Goal: Information Seeking & Learning: Learn about a topic

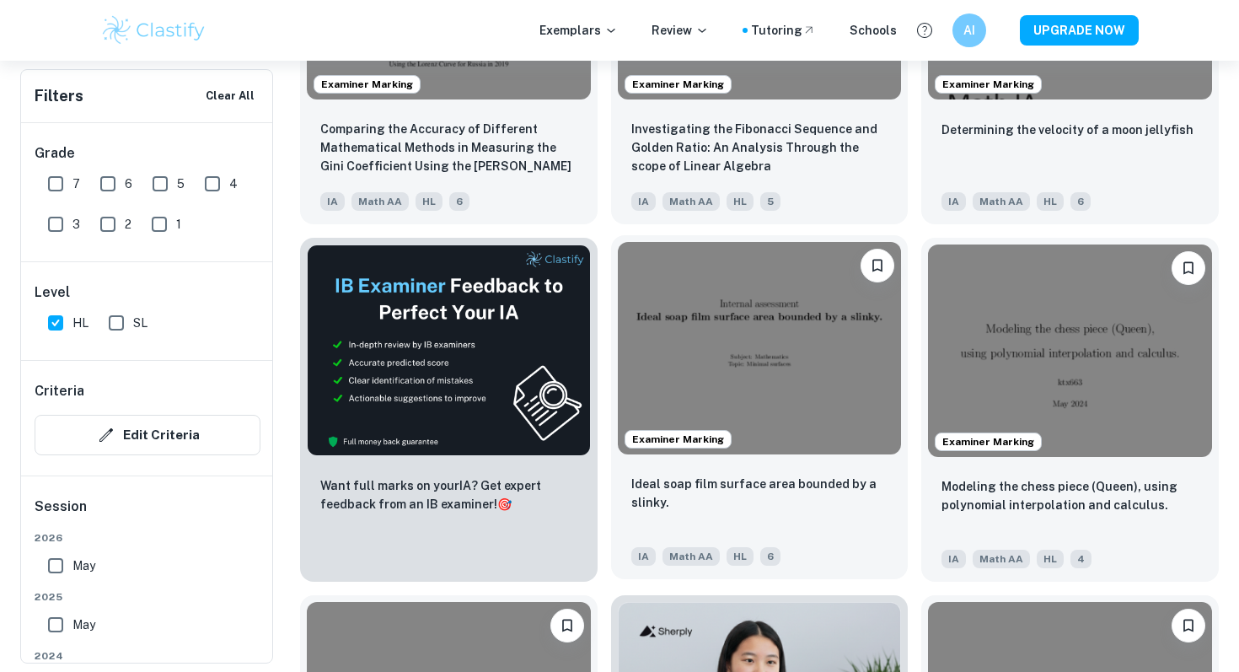
scroll to position [2548, 0]
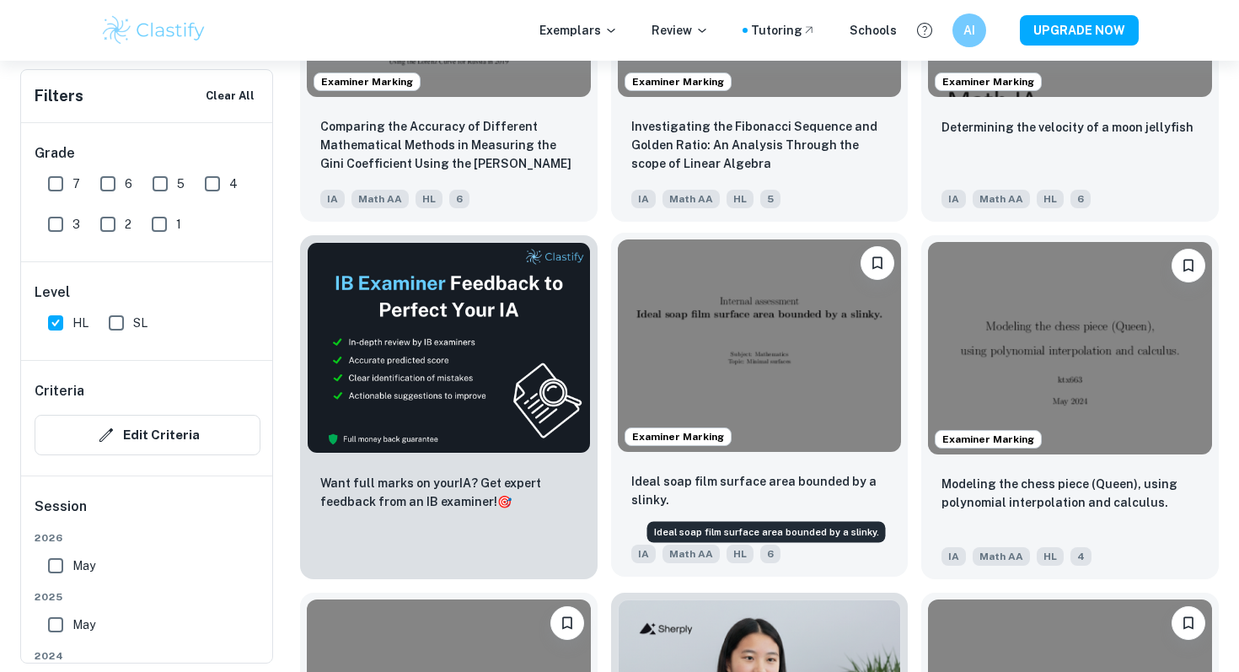
click at [766, 496] on p "Ideal soap film surface area bounded by a slinky." at bounding box center [759, 490] width 257 height 37
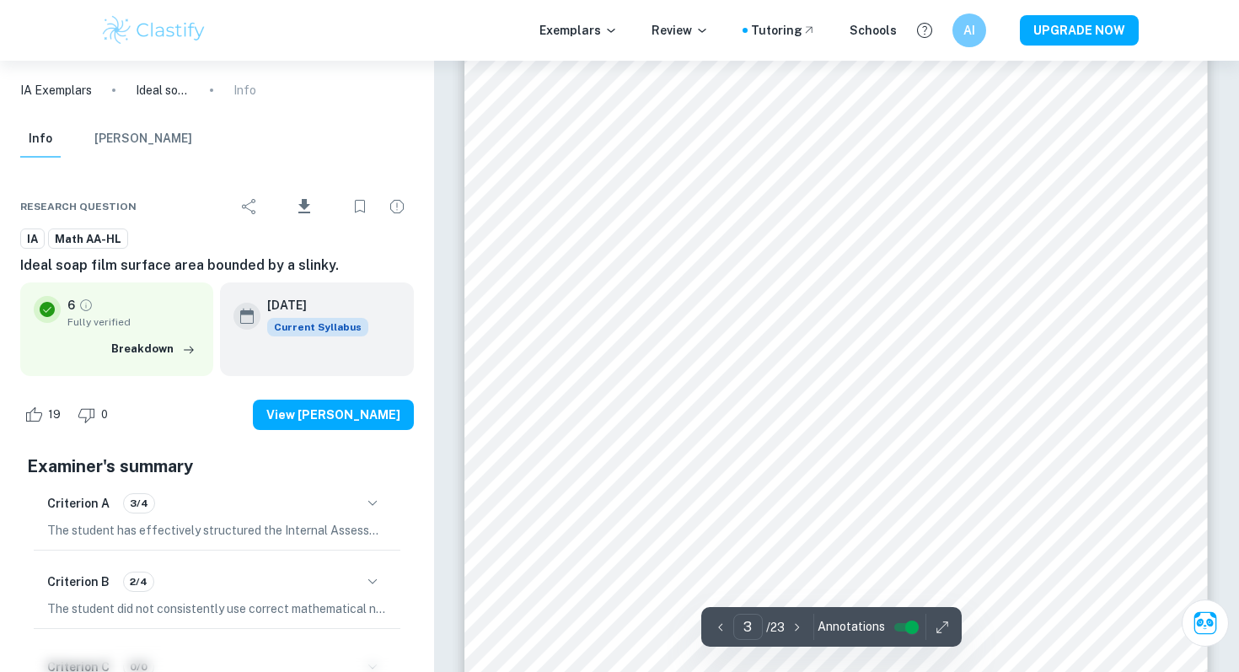
scroll to position [2879, 0]
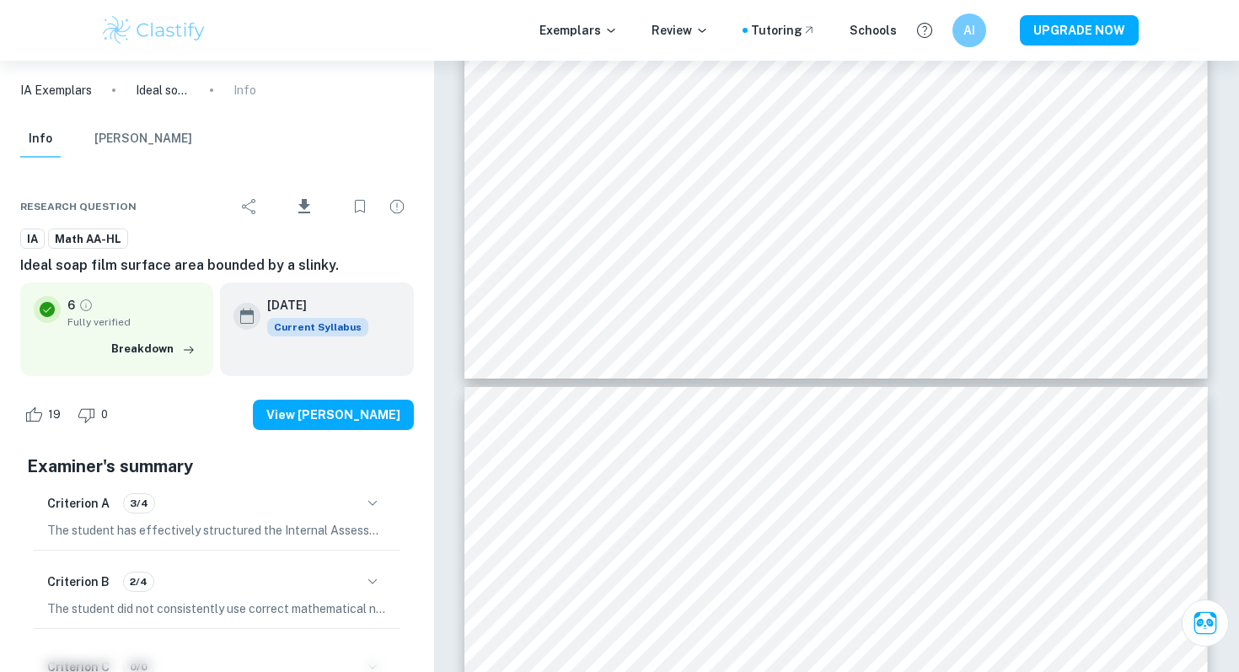
type input "4"
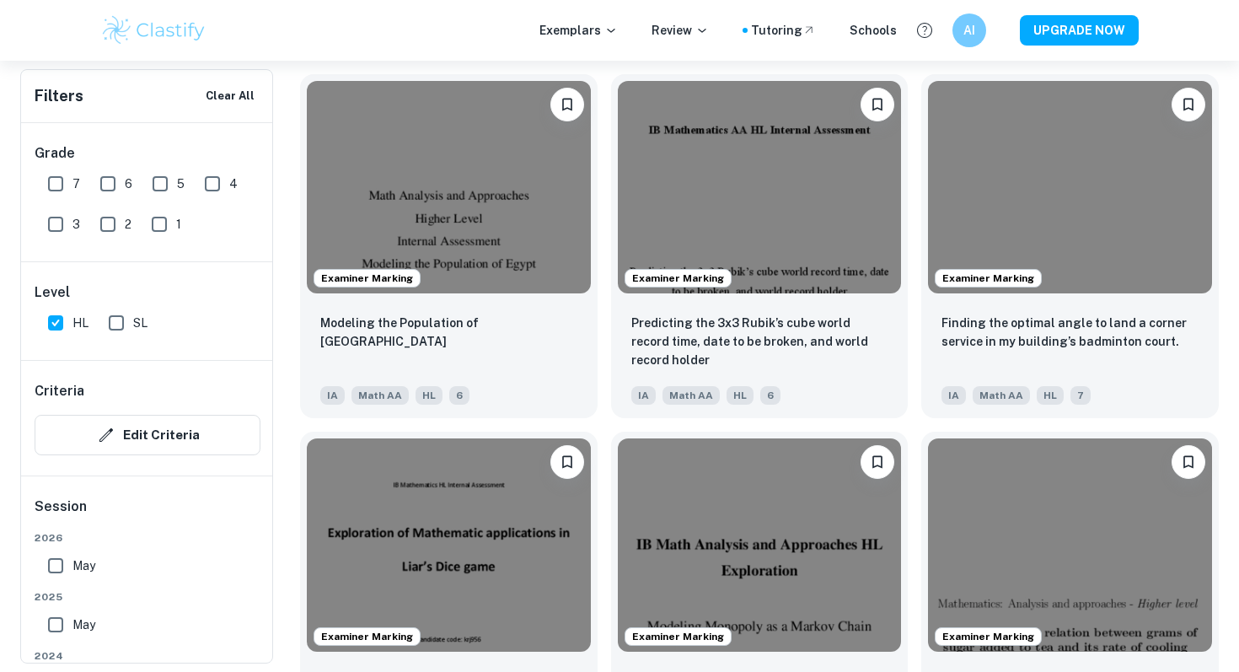
scroll to position [3427, 0]
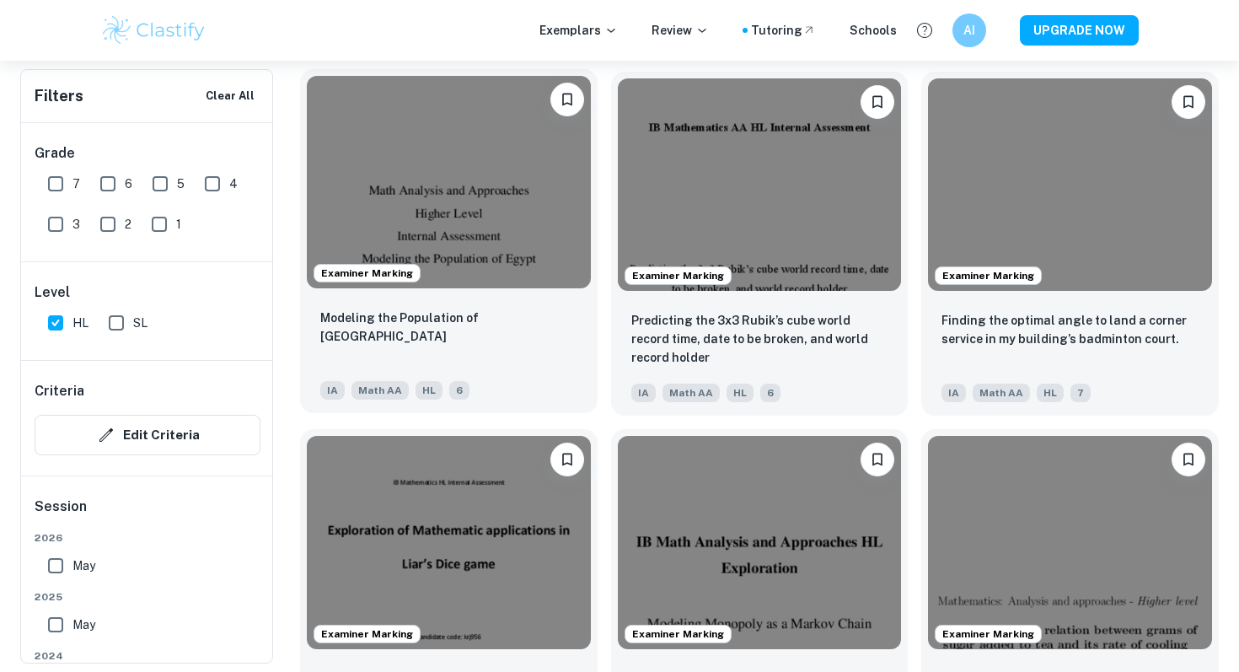
click at [341, 179] on img at bounding box center [449, 182] width 284 height 212
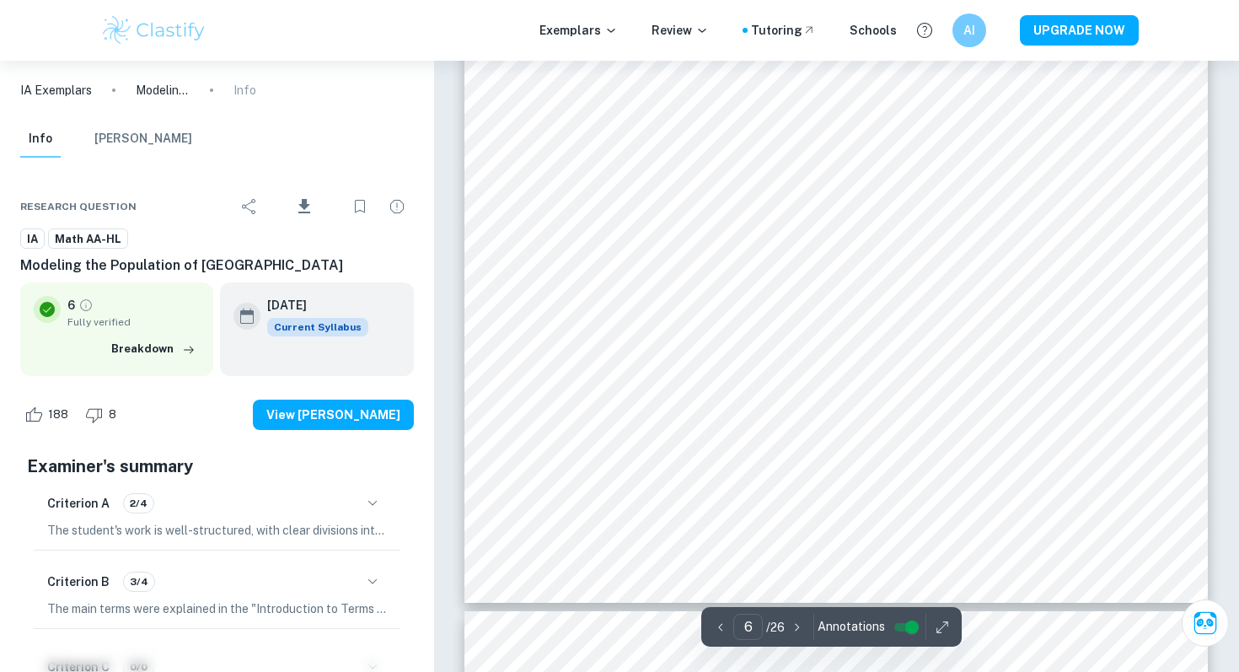
scroll to position [5351, 0]
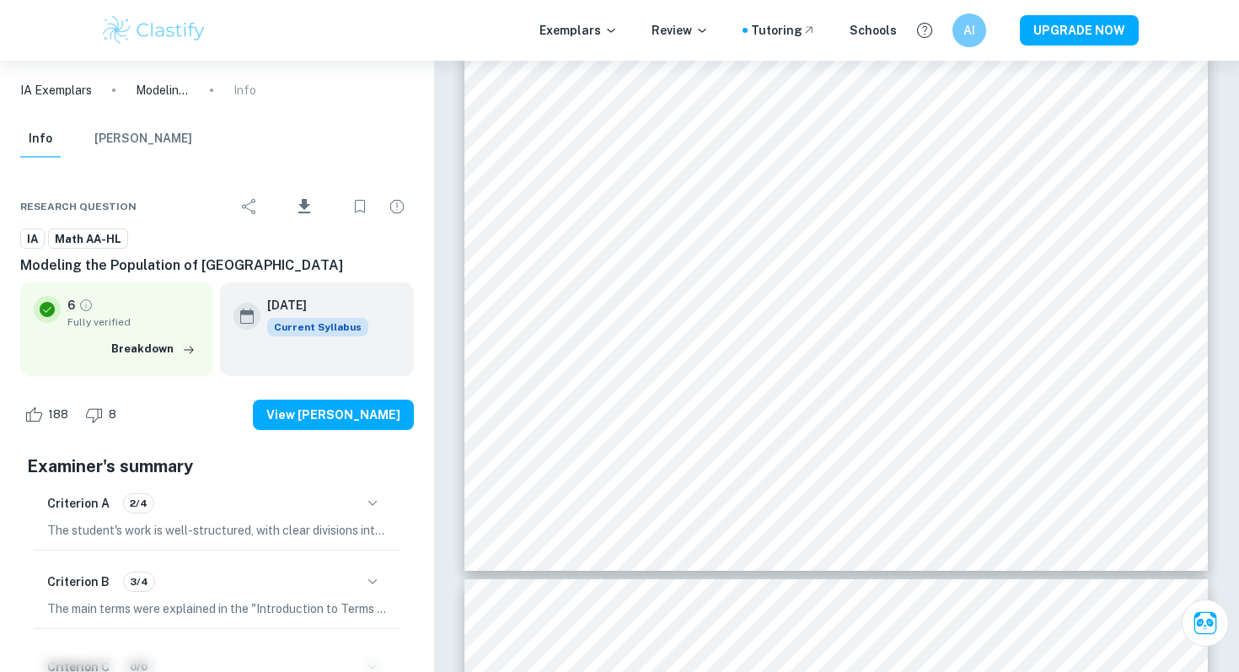
type input "7"
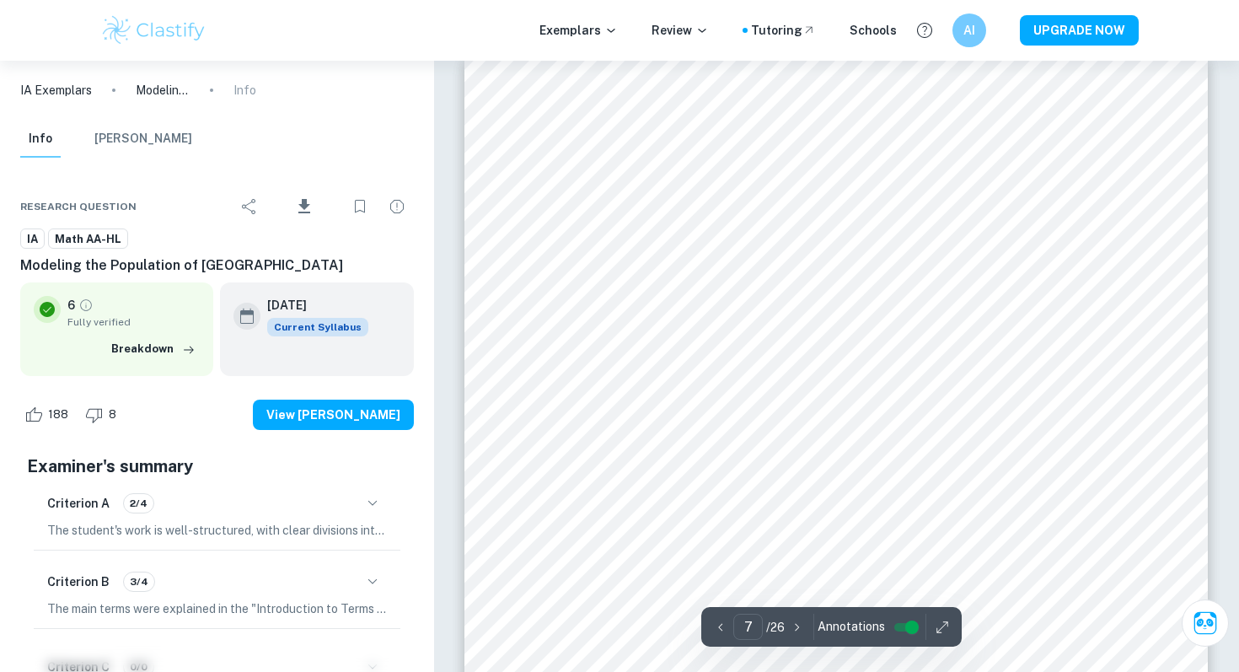
scroll to position [6215, 0]
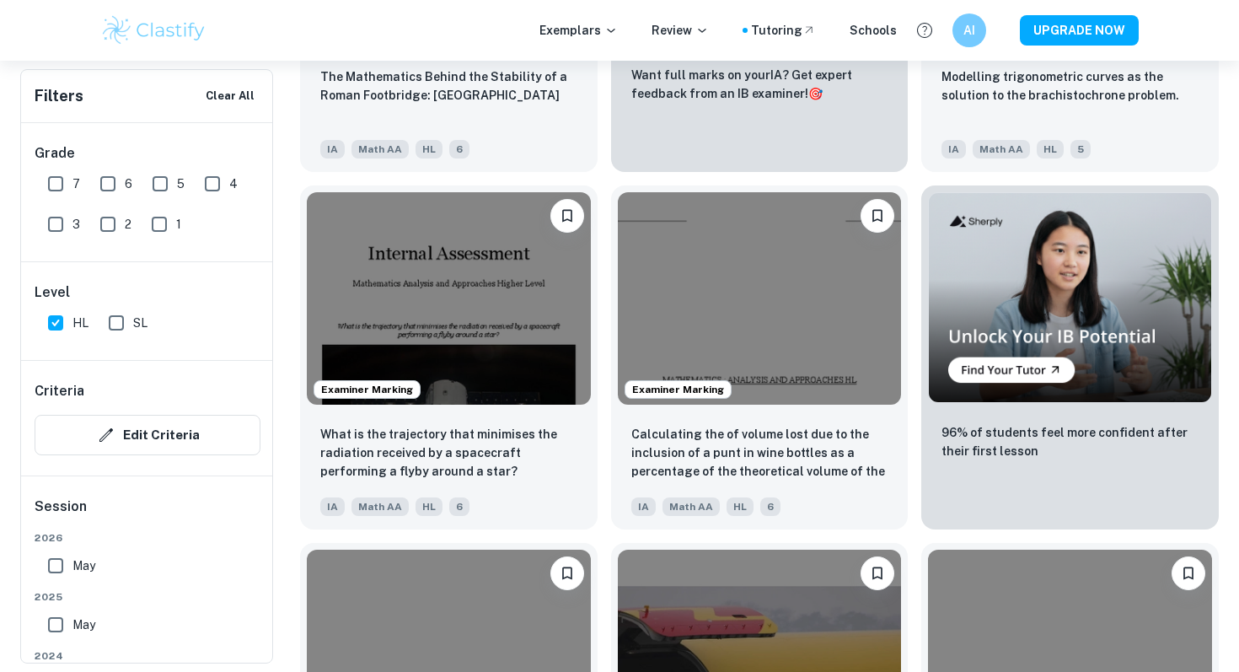
scroll to position [4744, 0]
